Goal: Transaction & Acquisition: Purchase product/service

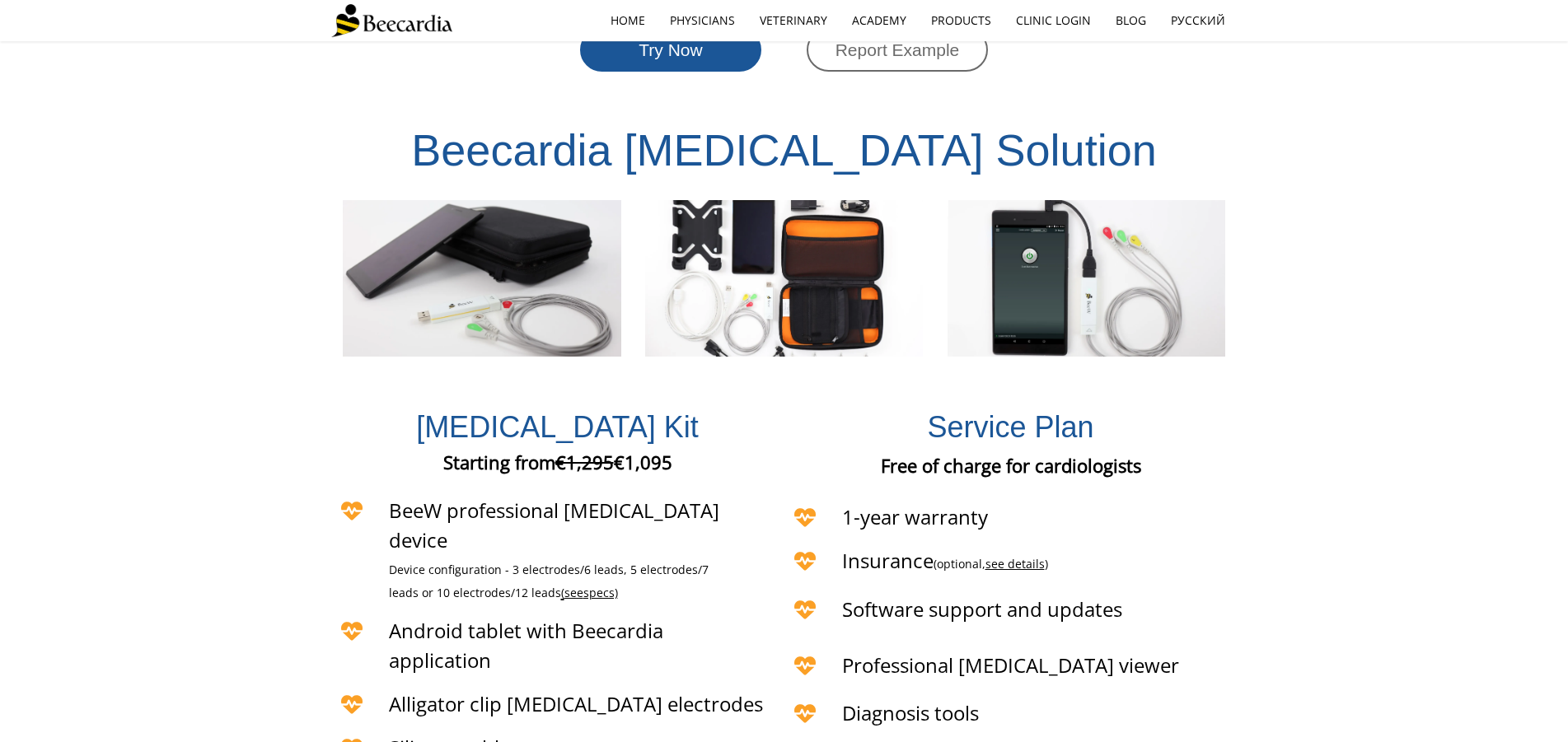
scroll to position [3925, 0]
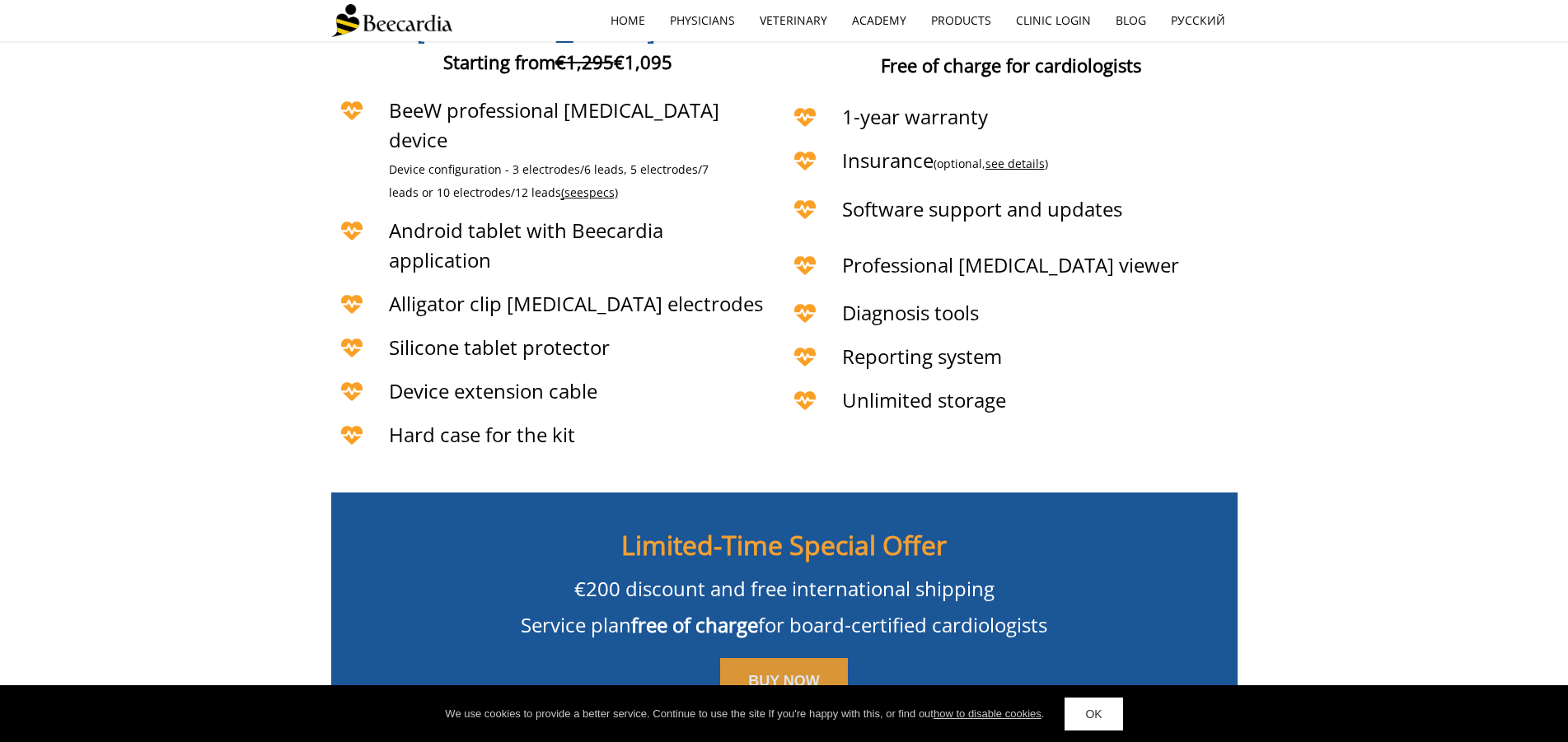
click at [828, 658] on link "BUY NOW" at bounding box center [783, 682] width 128 height 47
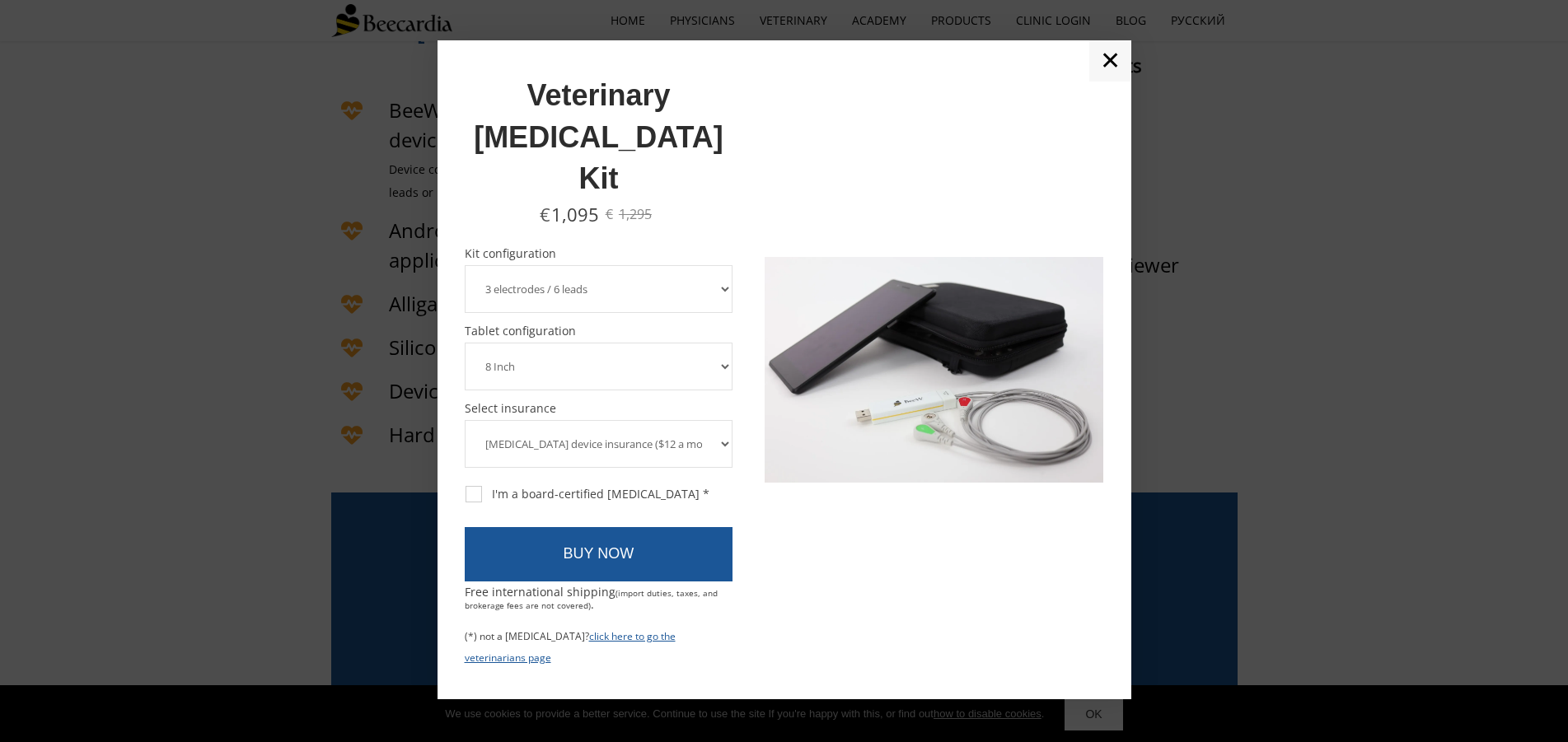
click at [465, 265] on select "3 electrodes / 6 leads 5 electrodes / 7 leads 10 electrodes / 12 leads" at bounding box center [599, 289] width 269 height 47
select select "5 electrodes / 7 leads"
click option "5 electrodes / 7 leads" at bounding box center [0, 0] width 0 height 0
click at [465, 343] on select "8 Inch 10 Inch" at bounding box center [599, 367] width 269 height 47
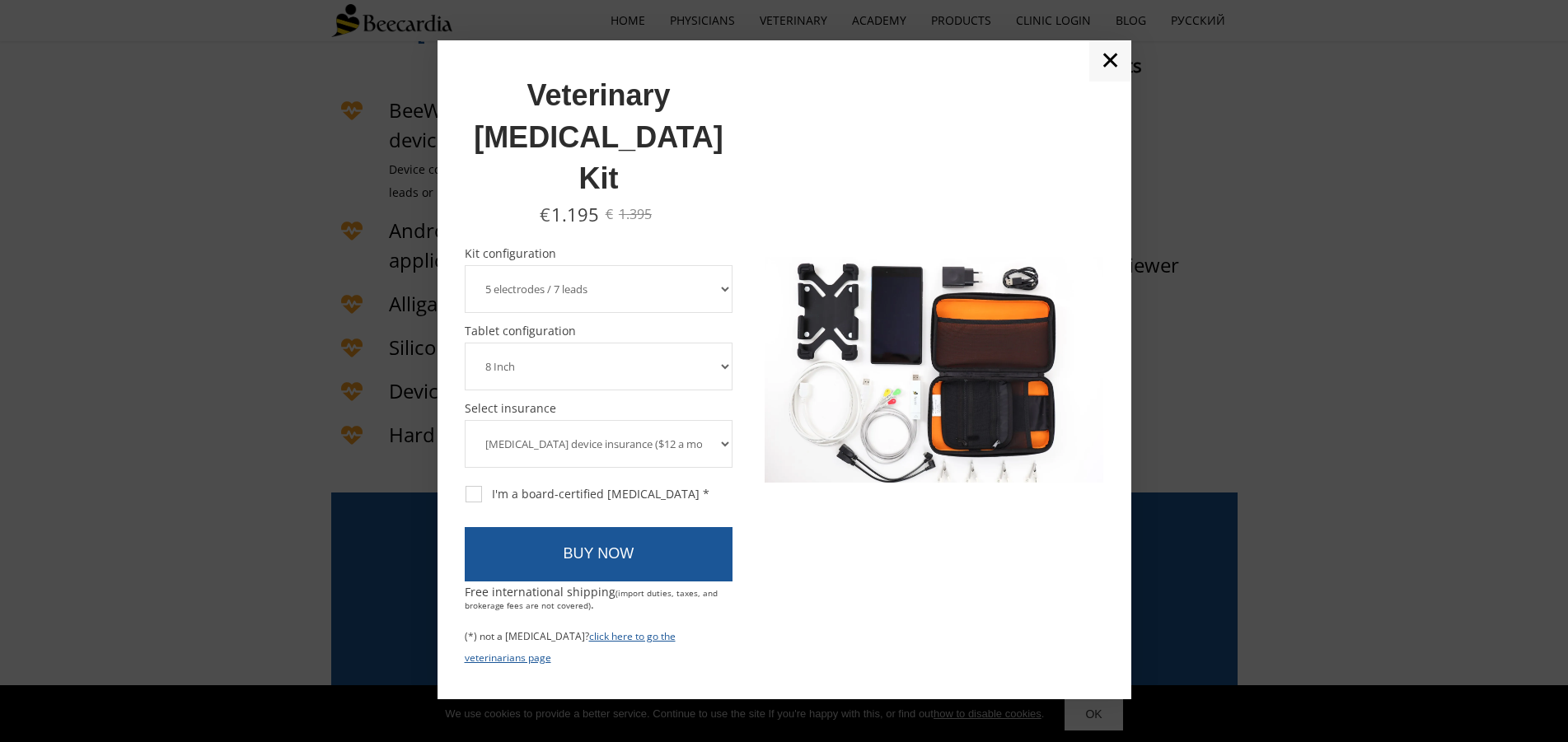
click at [465, 343] on select "8 Inch 10 Inch" at bounding box center [599, 367] width 269 height 47
click option "8 Inch" at bounding box center [0, 0] width 0 height 0
click at [465, 420] on select "[MEDICAL_DATA] device insurance ($12 a month, charged annually) No insurance" at bounding box center [599, 444] width 269 height 47
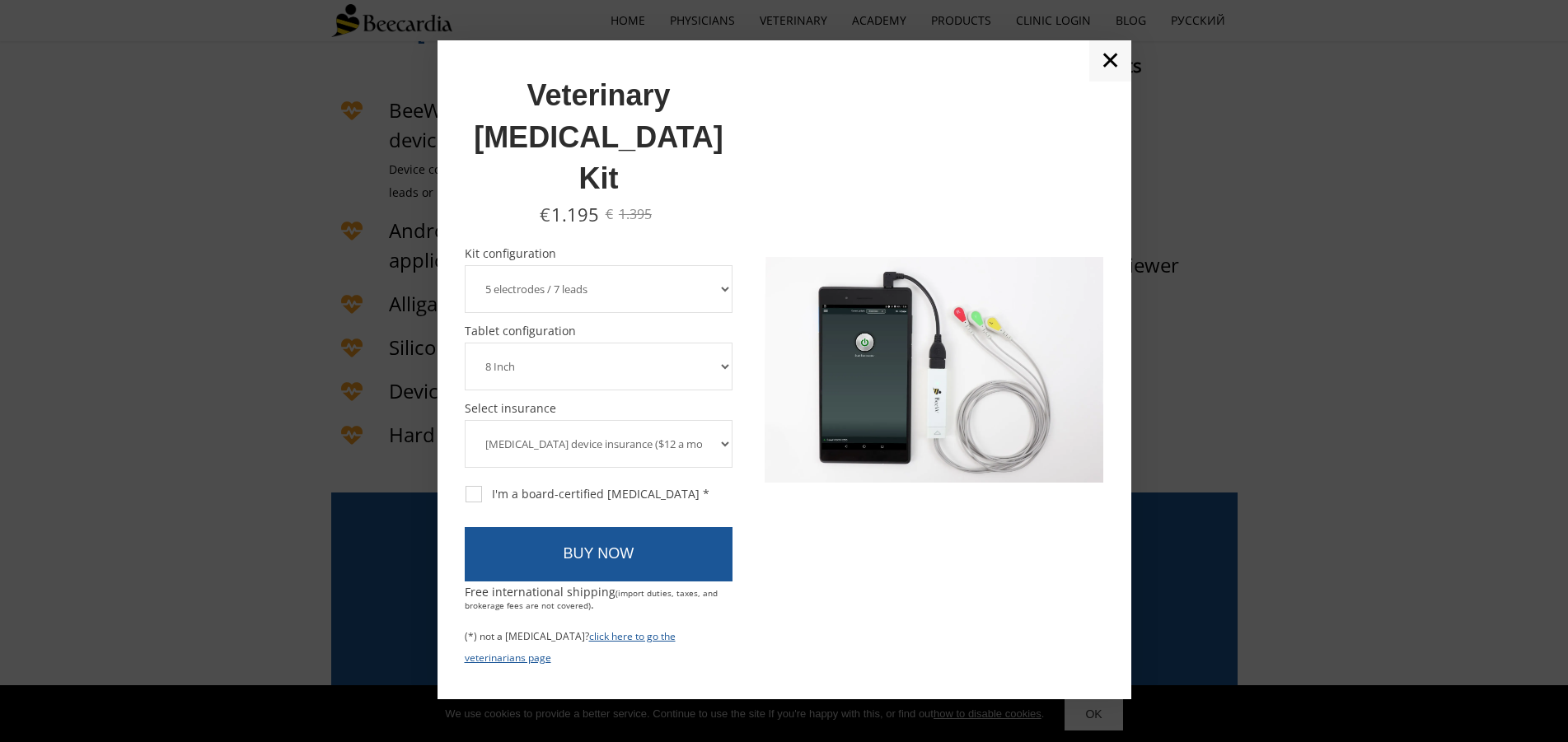
select select "No insurance"
click option "No insurance" at bounding box center [0, 0] width 0 height 0
click at [482, 486] on div "I'm a board-certified [MEDICAL_DATA] *" at bounding box center [587, 493] width 244 height 15
click at [465, 485] on input "I'm a board-certified [MEDICAL_DATA] *" at bounding box center [464, 485] width 1 height 1
checkbox input "true"
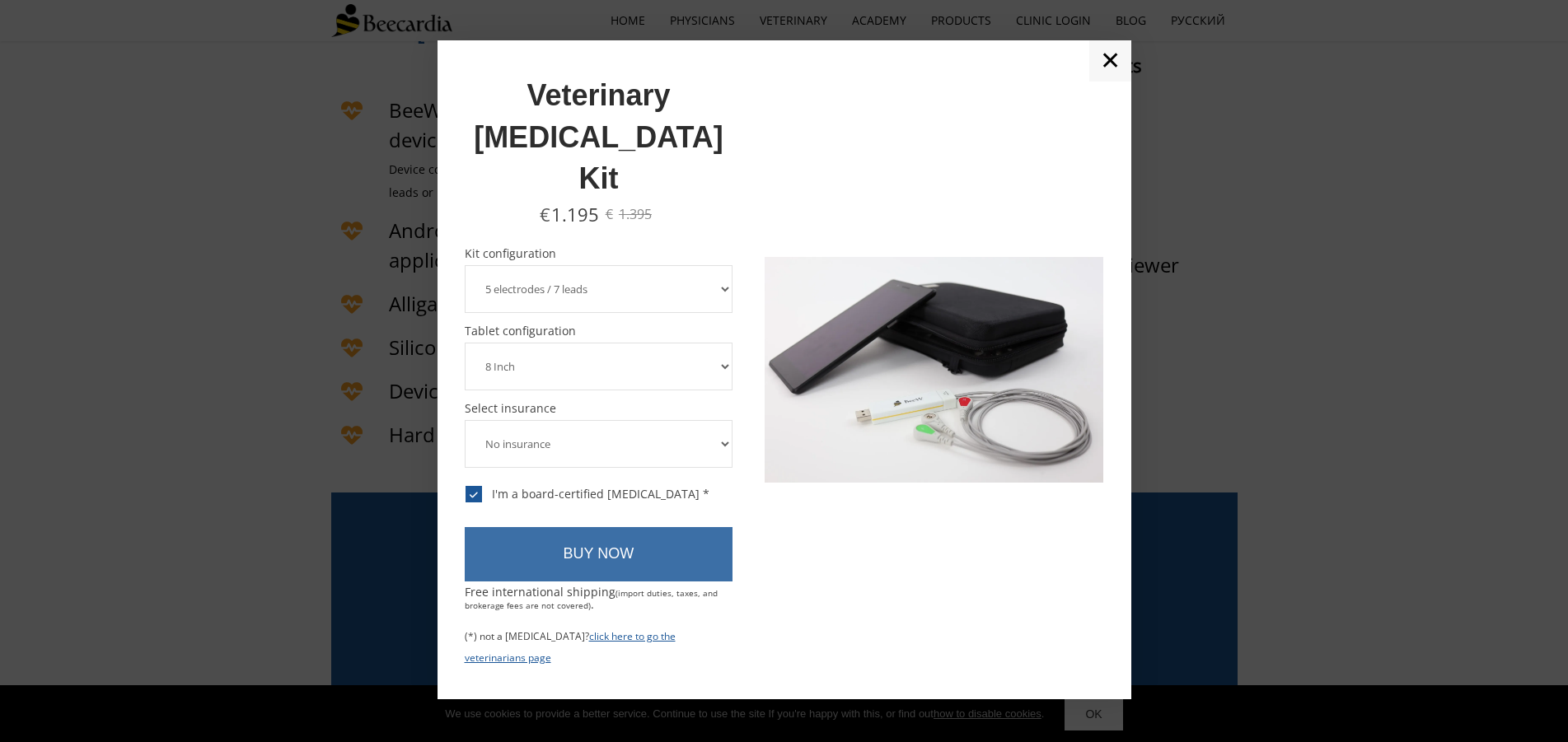
click at [551, 527] on link "BUY NOW" at bounding box center [599, 553] width 269 height 54
